Goal: Task Accomplishment & Management: Manage account settings

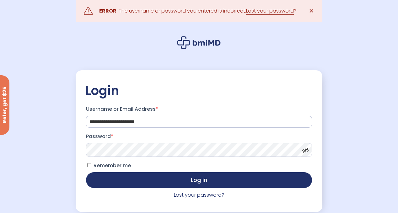
click at [304, 151] on span at bounding box center [303, 149] width 9 height 5
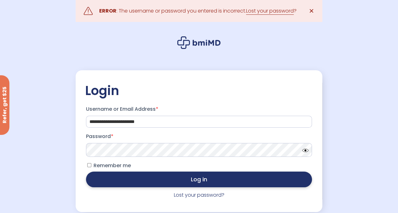
click at [193, 180] on button "Log in" at bounding box center [199, 180] width 226 height 16
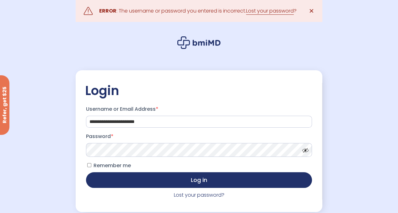
click at [306, 151] on span at bounding box center [303, 149] width 9 height 5
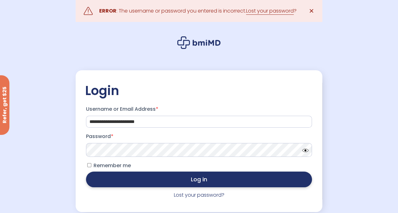
click at [216, 183] on button "Log in" at bounding box center [199, 180] width 226 height 16
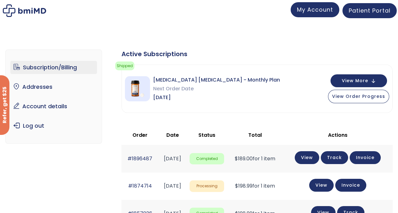
click at [312, 12] on span "My Account" at bounding box center [315, 10] width 36 height 8
click at [55, 68] on link "Subscription/Billing" at bounding box center [53, 67] width 87 height 13
click at [136, 90] on img at bounding box center [137, 88] width 25 height 25
click at [134, 87] on img at bounding box center [137, 88] width 25 height 25
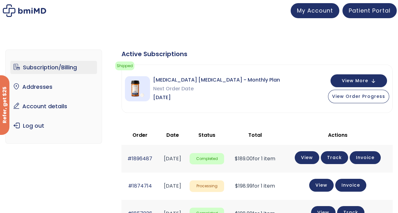
click at [134, 87] on img at bounding box center [137, 88] width 25 height 25
click at [238, 80] on span "Sermorelin Nasal Spray - Monthly Plan" at bounding box center [216, 80] width 127 height 9
drag, startPoint x: 238, startPoint y: 80, endPoint x: 163, endPoint y: 82, distance: 75.6
click at [238, 80] on span "[MEDICAL_DATA] [MEDICAL_DATA] - Monthly Plan" at bounding box center [216, 80] width 127 height 9
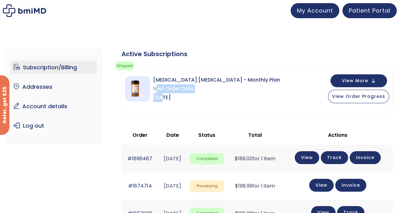
drag, startPoint x: 157, startPoint y: 90, endPoint x: 165, endPoint y: 95, distance: 9.3
click at [163, 94] on div "Sermorelin Nasal Spray - Monthly Plan Next Order Date Sep 06, 2025" at bounding box center [216, 89] width 127 height 26
click at [165, 95] on span "[DATE]" at bounding box center [216, 97] width 127 height 9
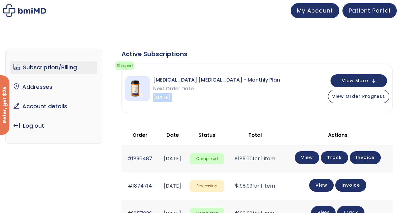
click at [168, 95] on span "[DATE]" at bounding box center [216, 97] width 127 height 9
click at [375, 81] on button "View More" at bounding box center [358, 80] width 56 height 13
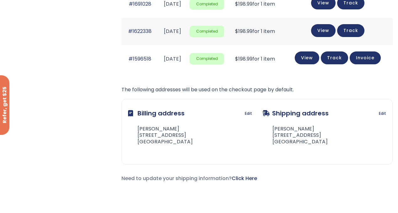
scroll to position [533, 0]
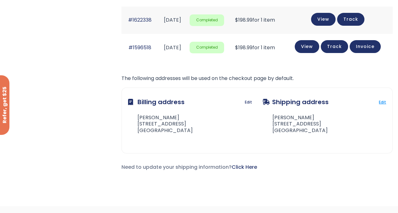
click at [384, 98] on link "Edit" at bounding box center [382, 102] width 7 height 9
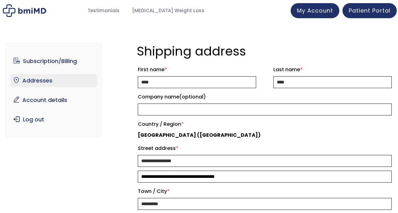
select select "**"
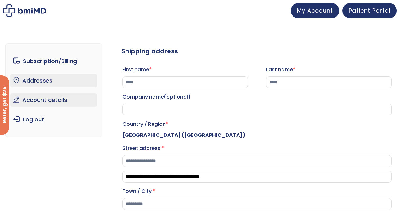
click at [45, 102] on link "Account details" at bounding box center [53, 99] width 87 height 13
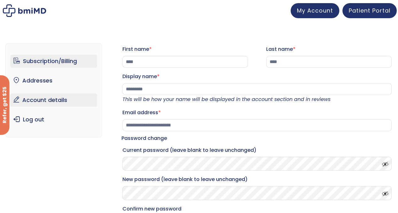
click at [65, 59] on link "Subscription/Billing" at bounding box center [53, 61] width 87 height 13
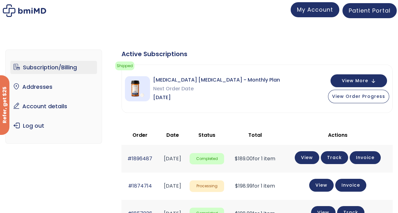
click at [320, 8] on span "My Account" at bounding box center [315, 10] width 36 height 8
click at [371, 78] on button "View More" at bounding box center [358, 80] width 56 height 13
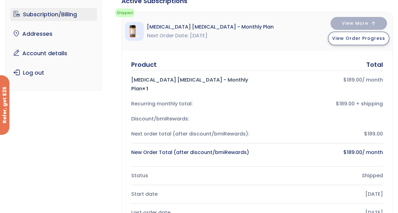
scroll to position [94, 0]
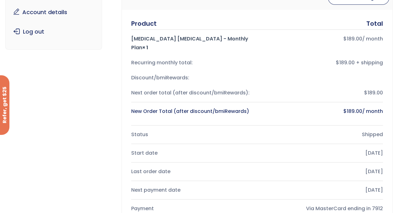
click at [375, 88] on div "$189.00" at bounding box center [322, 92] width 121 height 9
click at [352, 36] on bdi "$ 189.00" at bounding box center [352, 38] width 19 height 7
click at [351, 58] on div "$189.00 + shipping" at bounding box center [322, 62] width 121 height 9
click at [123, 55] on div "Product Total Sermorelin Nasal Spray - Monthly Plan × 1 $ 189.00 / month Recurr…" at bounding box center [257, 129] width 270 height 239
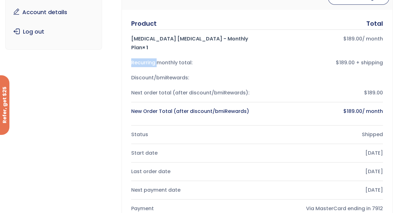
click at [131, 58] on div "Recurring monthly total:" at bounding box center [191, 62] width 121 height 9
click at [155, 39] on div "Sermorelin Nasal Spray - Monthly Plan × 1" at bounding box center [191, 44] width 121 height 18
click at [156, 38] on div "Sermorelin Nasal Spray - Monthly Plan × 1" at bounding box center [191, 44] width 121 height 18
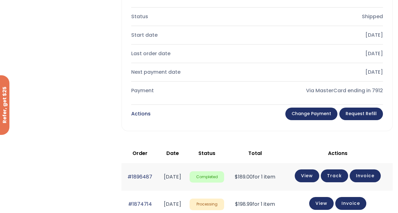
scroll to position [220, 0]
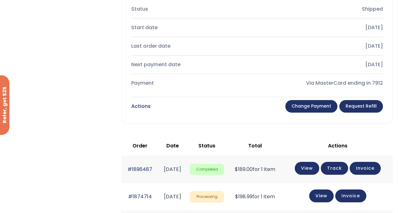
click at [358, 100] on link "Request Refill" at bounding box center [361, 106] width 44 height 13
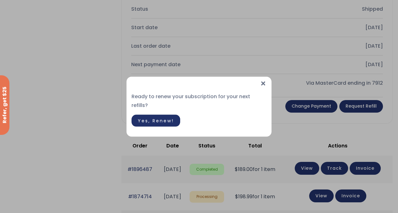
click at [263, 87] on span "×" at bounding box center [263, 83] width 7 height 13
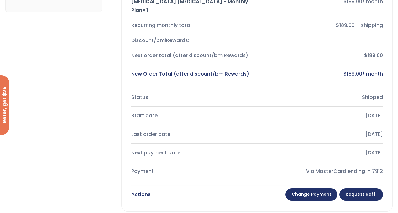
scroll to position [0, 0]
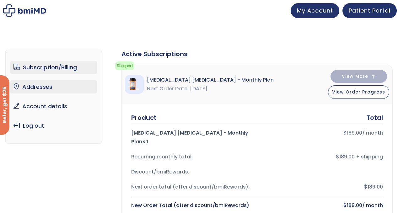
click at [38, 84] on link "Addresses" at bounding box center [53, 86] width 87 height 13
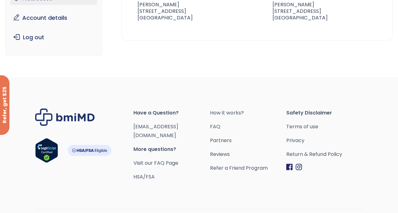
scroll to position [97, 0]
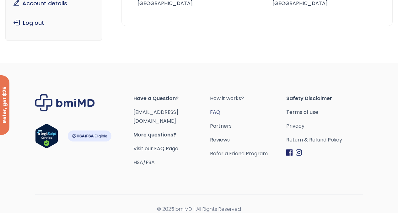
click at [241, 112] on link "FAQ" at bounding box center [248, 112] width 77 height 9
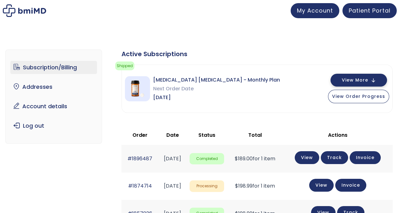
click at [376, 80] on button "View More" at bounding box center [358, 80] width 56 height 13
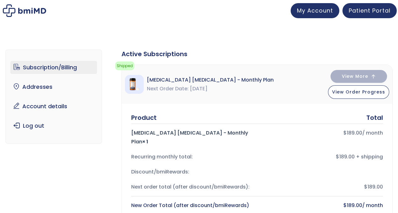
click at [53, 67] on link "Subscription/Billing" at bounding box center [53, 67] width 87 height 13
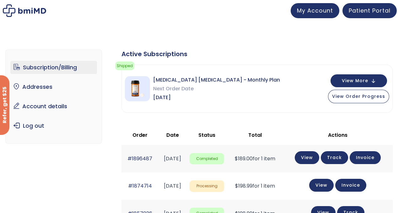
click at [221, 79] on span "[MEDICAL_DATA] [MEDICAL_DATA] - Monthly Plan" at bounding box center [216, 80] width 127 height 9
click at [136, 78] on img at bounding box center [137, 88] width 25 height 25
click at [134, 95] on img at bounding box center [137, 88] width 25 height 25
click at [142, 94] on img at bounding box center [137, 88] width 25 height 25
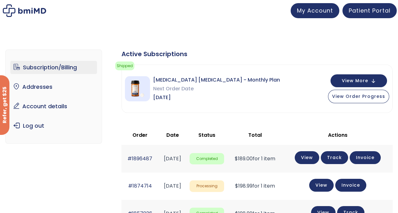
click at [142, 94] on img at bounding box center [137, 88] width 25 height 25
click at [175, 90] on span "Next Order Date" at bounding box center [216, 88] width 127 height 9
click at [368, 79] on span "View More" at bounding box center [355, 80] width 26 height 4
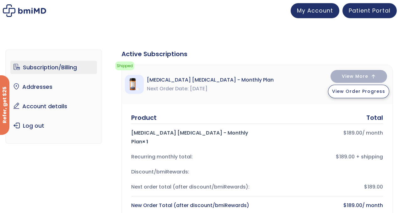
click at [363, 91] on span "View Order Progress" at bounding box center [358, 91] width 53 height 6
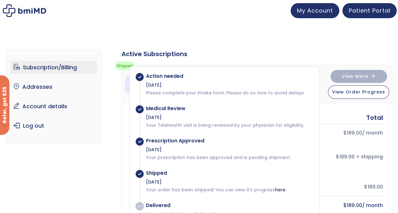
click at [37, 66] on link "Subscription/Billing" at bounding box center [53, 67] width 87 height 13
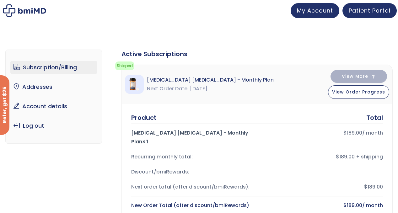
click at [37, 66] on link "Subscription/Billing" at bounding box center [53, 67] width 87 height 13
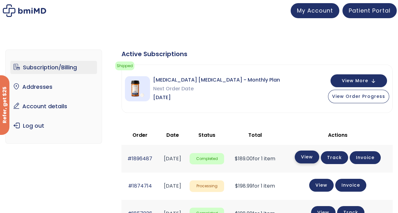
click at [314, 155] on link "View" at bounding box center [307, 157] width 24 height 13
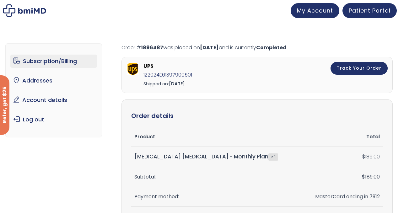
click at [55, 59] on link "Subscription/Billing" at bounding box center [53, 61] width 87 height 13
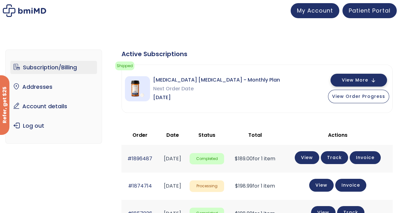
click at [373, 81] on button "View More" at bounding box center [358, 80] width 56 height 13
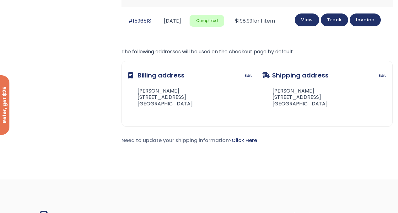
scroll to position [565, 0]
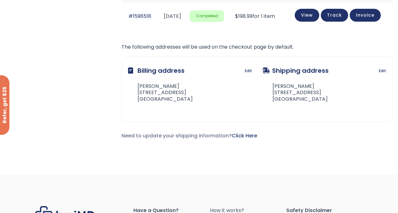
drag, startPoint x: 226, startPoint y: 163, endPoint x: 137, endPoint y: 45, distance: 147.3
click at [137, 56] on div "Billing address Edit [PERSON_NAME] [STREET_ADDRESS] Shipping address Edit [PERS…" at bounding box center [256, 89] width 271 height 66
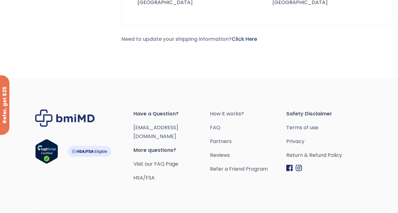
scroll to position [665, 0]
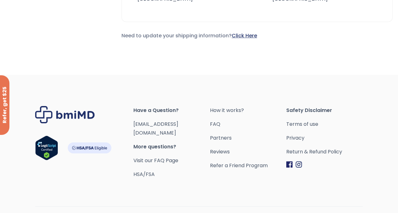
click at [246, 32] on link "Click Here" at bounding box center [244, 35] width 25 height 7
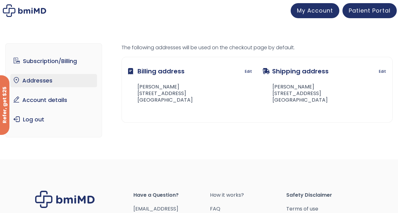
click at [25, 10] on img at bounding box center [24, 10] width 43 height 13
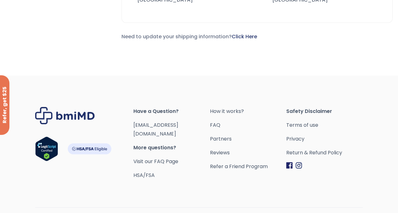
scroll to position [439, 0]
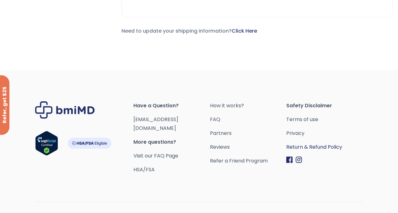
click at [326, 143] on link "Return & Refund Policy" at bounding box center [324, 147] width 77 height 9
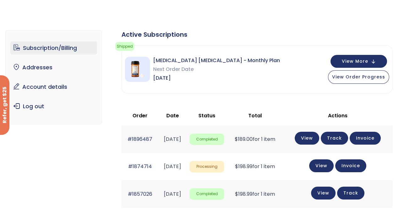
scroll to position [5, 0]
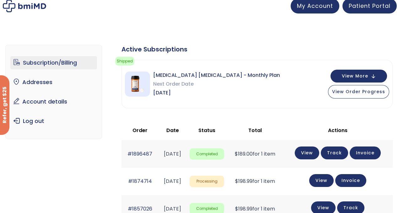
click at [224, 152] on span "Completed" at bounding box center [206, 154] width 35 height 12
click at [343, 152] on link "Track" at bounding box center [334, 153] width 27 height 13
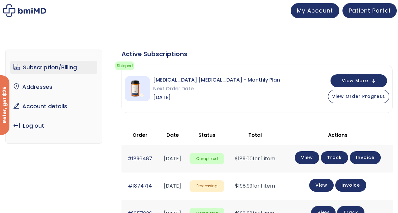
click at [142, 89] on img at bounding box center [137, 88] width 25 height 25
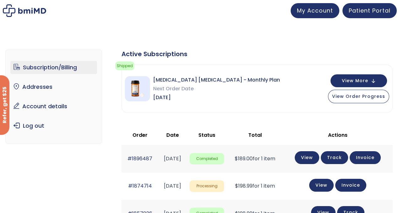
click at [142, 89] on img at bounding box center [137, 88] width 25 height 25
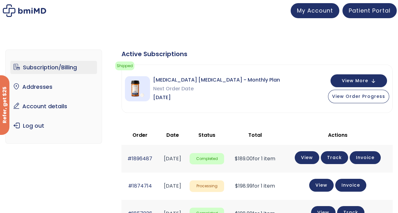
click at [142, 89] on img at bounding box center [137, 88] width 25 height 25
click at [376, 81] on button "View More" at bounding box center [358, 80] width 56 height 13
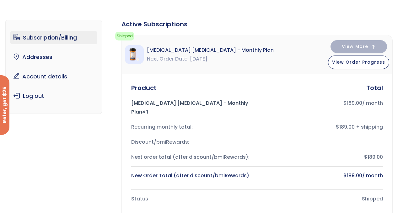
scroll to position [31, 0]
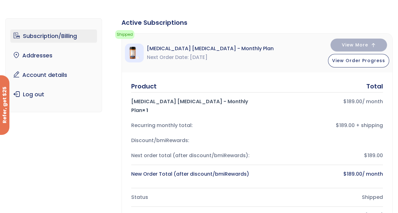
drag, startPoint x: 366, startPoint y: 116, endPoint x: 367, endPoint y: 125, distance: 9.2
click at [366, 121] on div "$189.00 + shipping" at bounding box center [322, 125] width 121 height 9
drag, startPoint x: 374, startPoint y: 148, endPoint x: 374, endPoint y: 156, distance: 7.8
click at [374, 156] on div "Product Total Sermorelin Nasal Spray - Monthly Plan × 1 $ 189.00 / month Recurr…" at bounding box center [257, 132] width 252 height 100
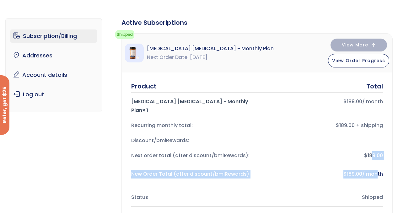
click at [374, 156] on div "Product Total Sermorelin Nasal Spray - Monthly Plan × 1 $ 189.00 / month Recurr…" at bounding box center [257, 132] width 252 height 100
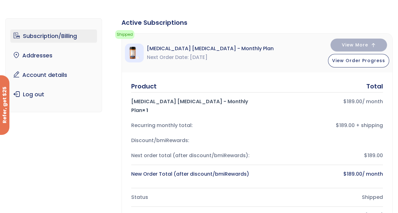
click at [311, 208] on div "Start date Jan 19, 2025" at bounding box center [257, 215] width 252 height 15
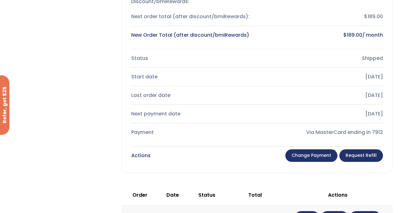
scroll to position [157, 0]
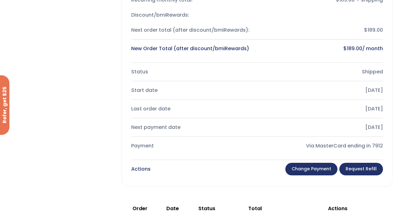
click at [312, 163] on link "Change payment" at bounding box center [311, 169] width 52 height 13
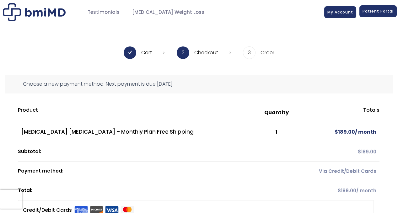
click at [375, 13] on span "Patient Portal" at bounding box center [377, 10] width 31 height 5
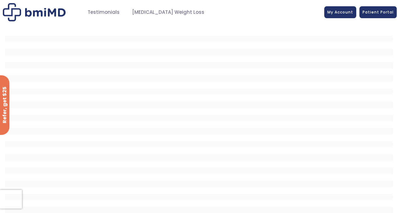
scroll to position [4, 0]
